Goal: Information Seeking & Learning: Understand process/instructions

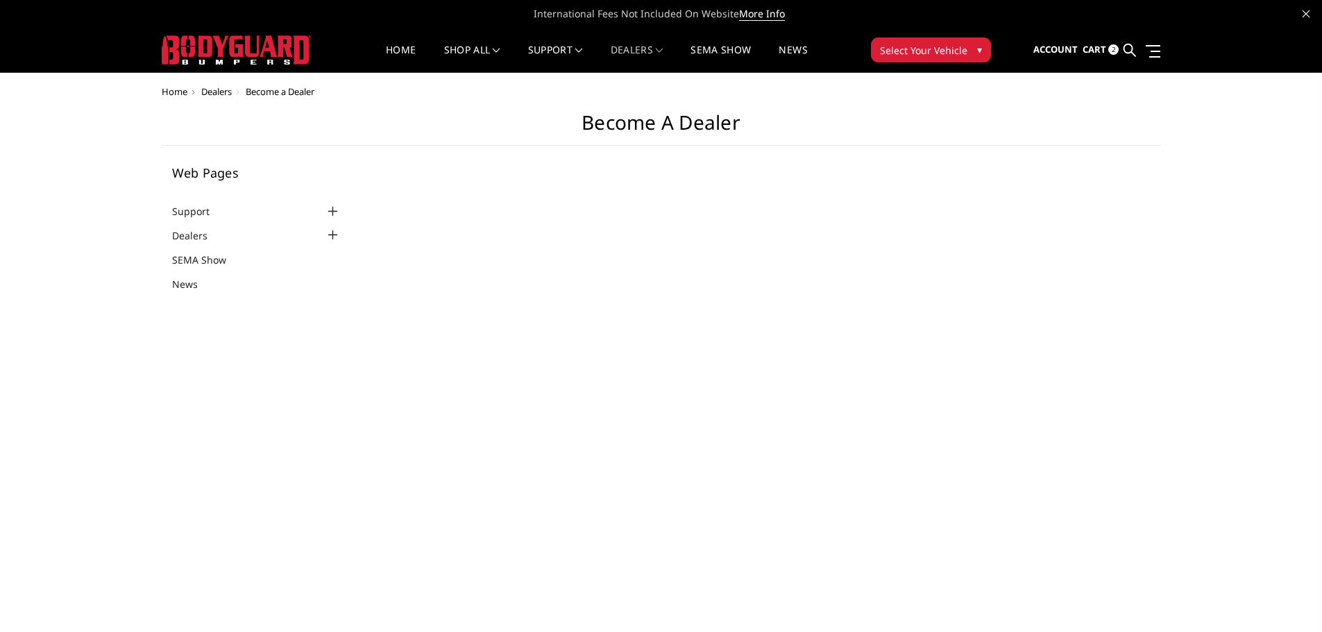
select select "US"
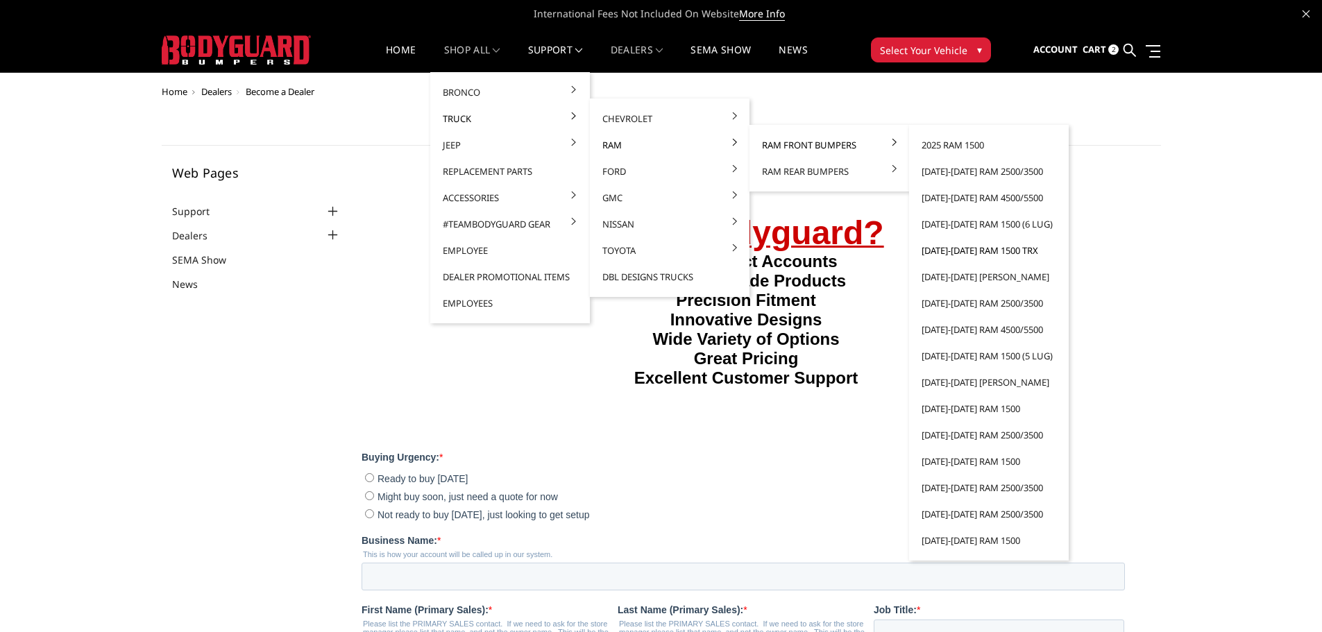
click at [964, 247] on link "[DATE]-[DATE] Ram 1500 TRX" at bounding box center [988, 250] width 148 height 26
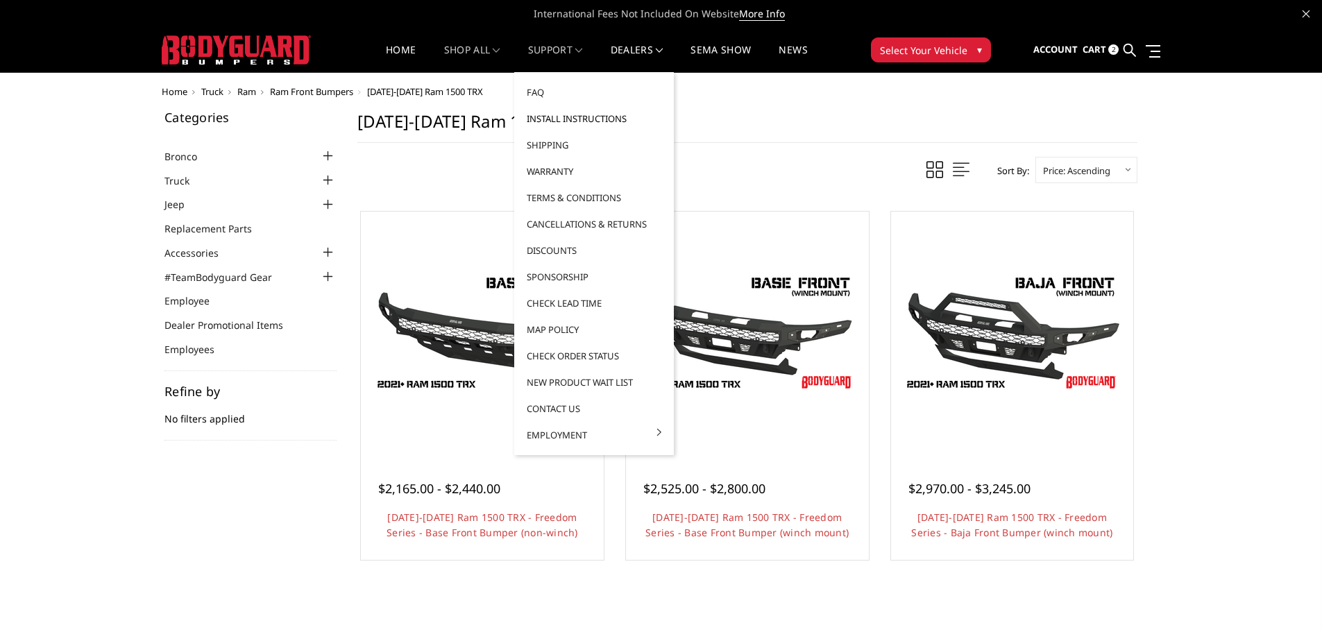
click at [576, 116] on link "Install Instructions" at bounding box center [594, 118] width 148 height 26
